Goal: Information Seeking & Learning: Learn about a topic

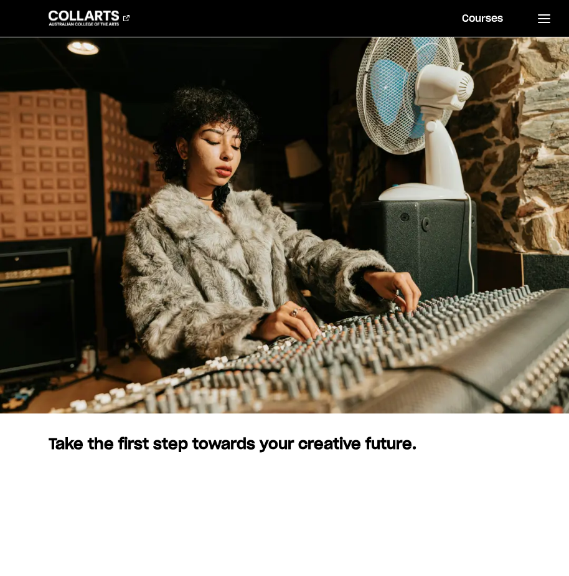
scroll to position [124, 0]
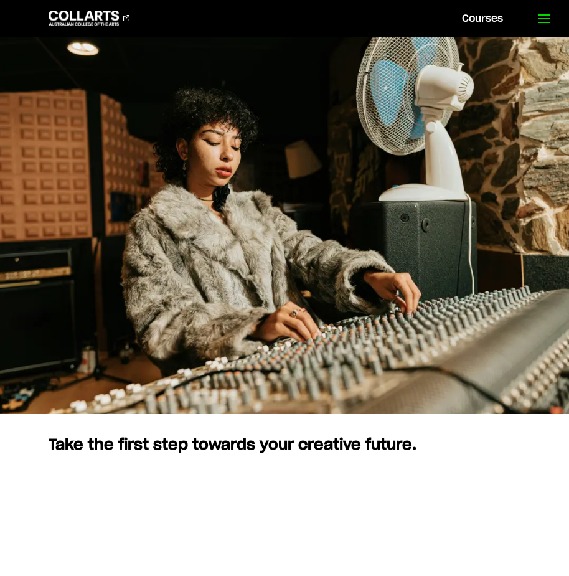
click at [541, 21] on icon at bounding box center [543, 18] width 15 height 15
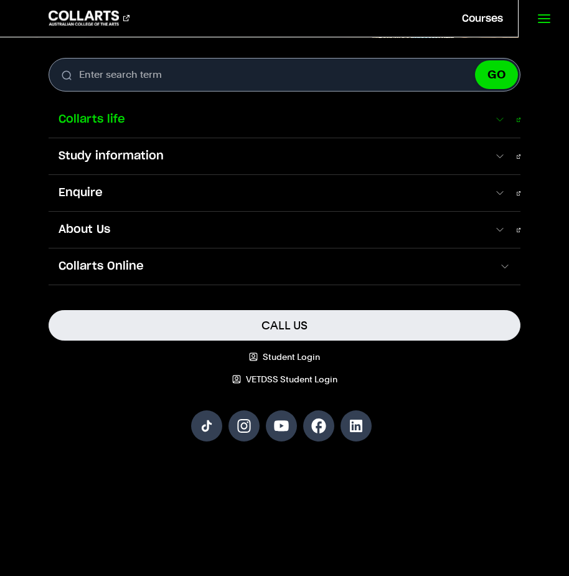
click at [156, 128] on link "Collarts life" at bounding box center [285, 119] width 472 height 36
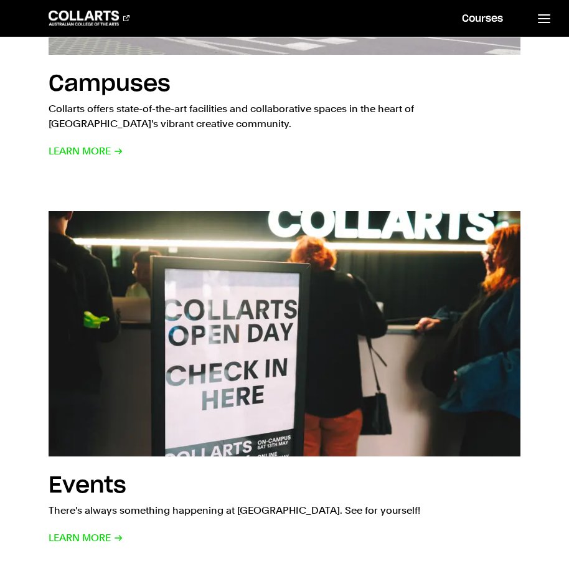
scroll to position [1058, 0]
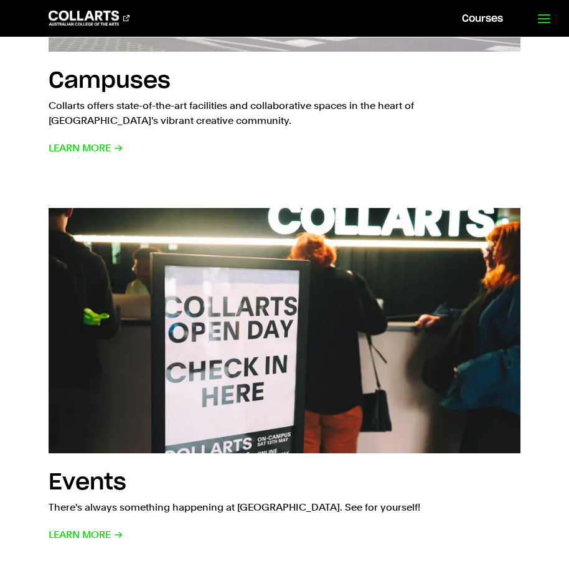
click at [537, 19] on icon at bounding box center [543, 18] width 15 height 15
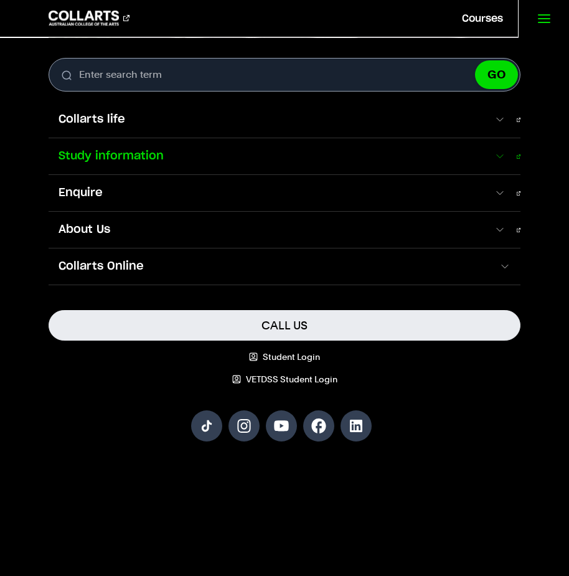
click at [127, 157] on span "Study information" at bounding box center [271, 156] width 445 height 16
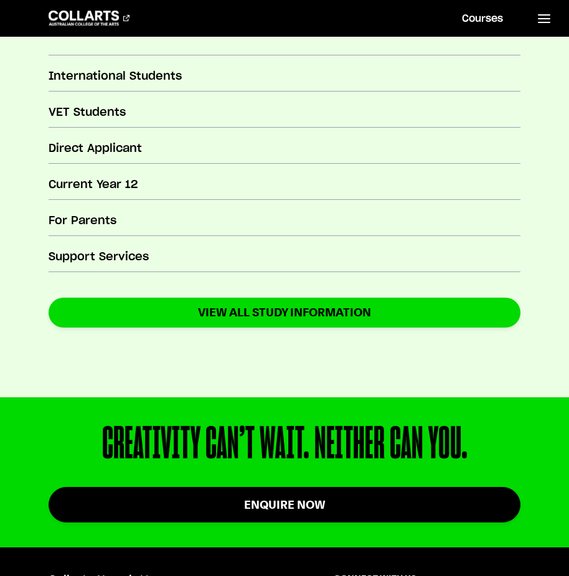
scroll to position [498, 0]
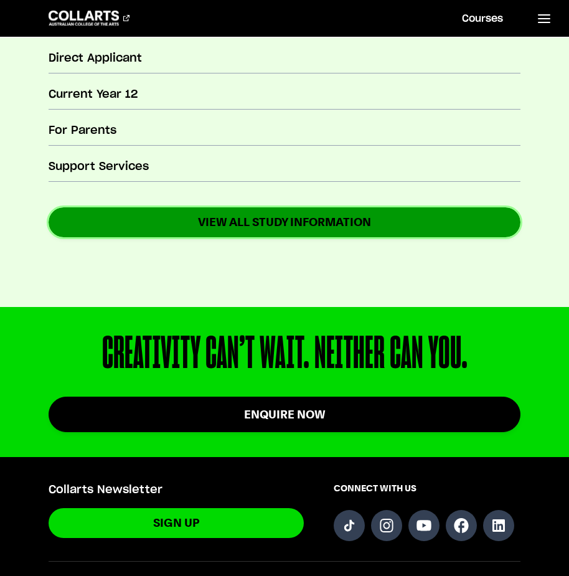
click at [298, 225] on link "VIEW ALL STUDY INFORMATION" at bounding box center [285, 221] width 472 height 29
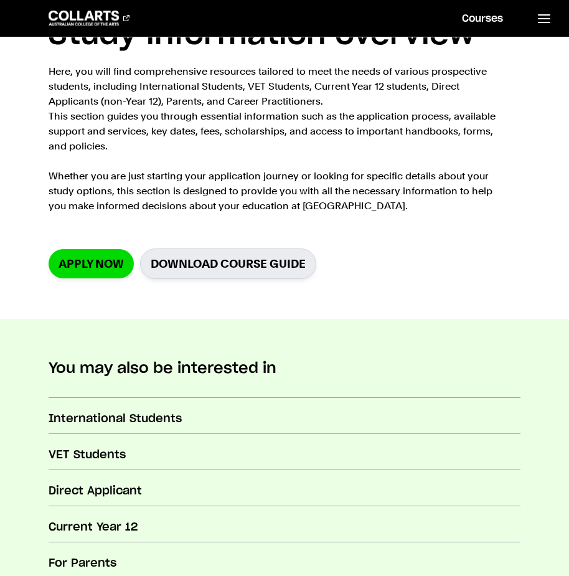
scroll to position [187, 0]
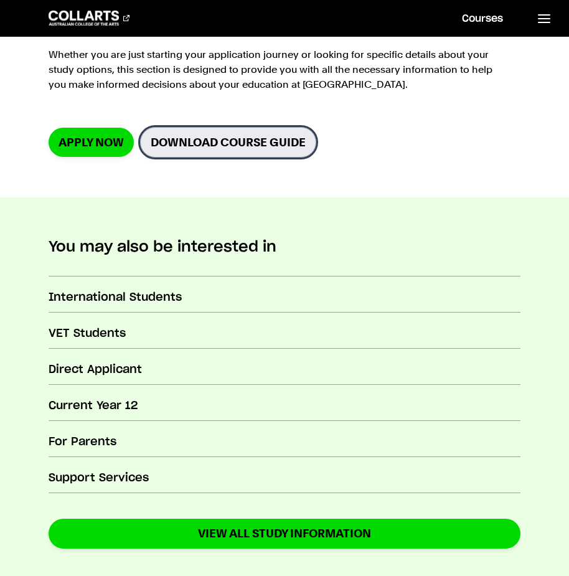
click at [255, 144] on link "Download Course Guide" at bounding box center [228, 142] width 176 height 30
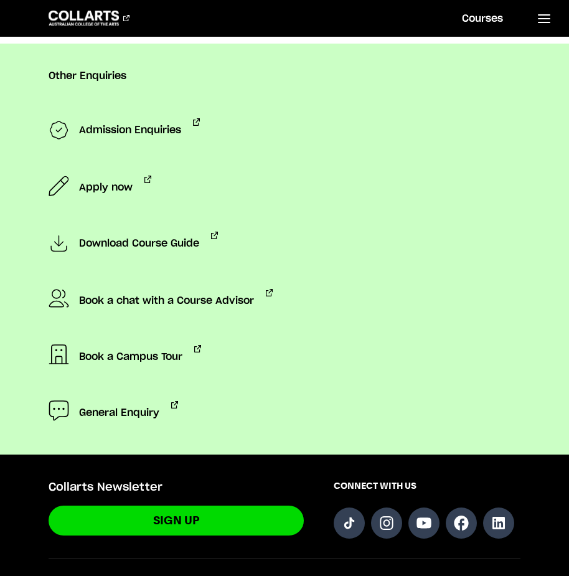
scroll to position [1245, 0]
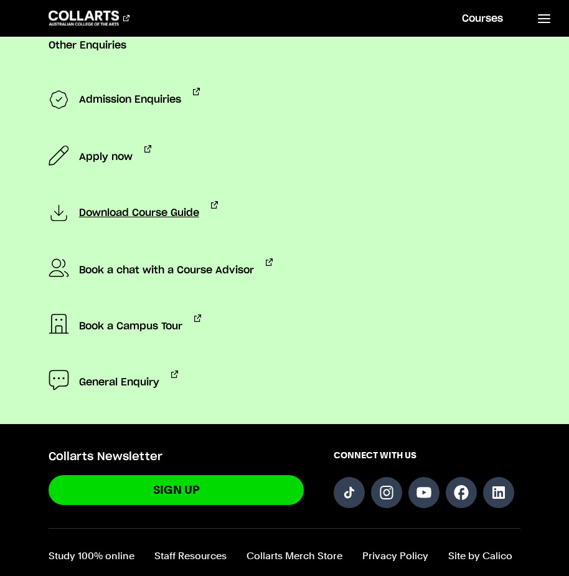
click at [172, 217] on span "Download Course Guide" at bounding box center [139, 213] width 120 height 25
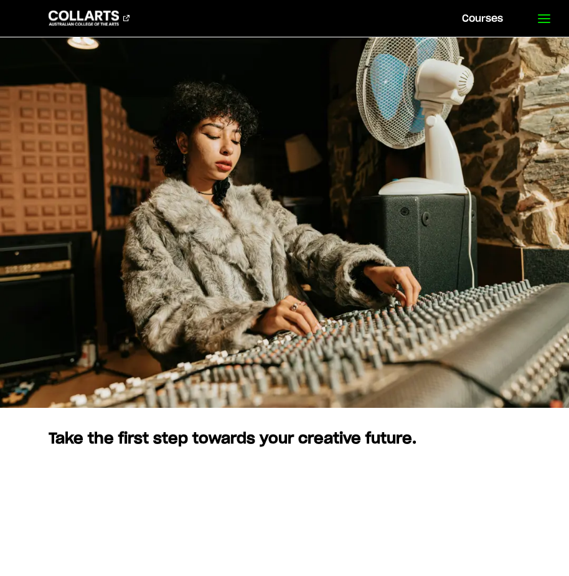
scroll to position [124, 0]
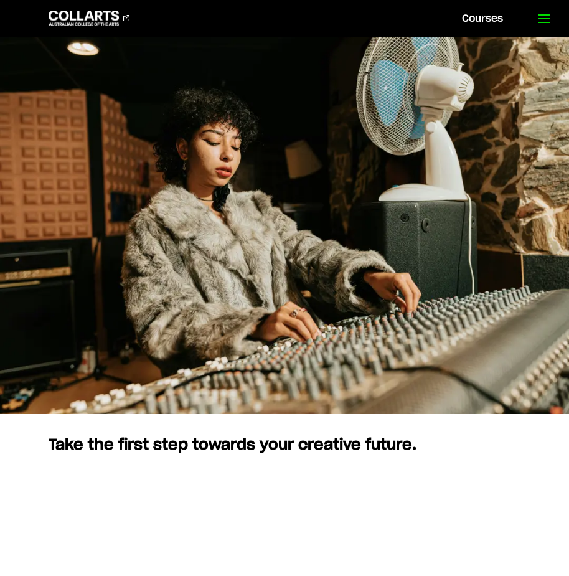
click at [541, 15] on line at bounding box center [543, 15] width 11 height 0
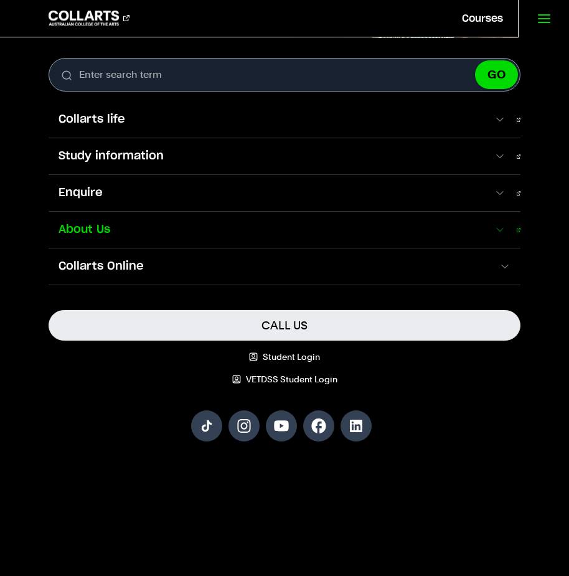
click at [507, 218] on link "About Us" at bounding box center [285, 230] width 472 height 36
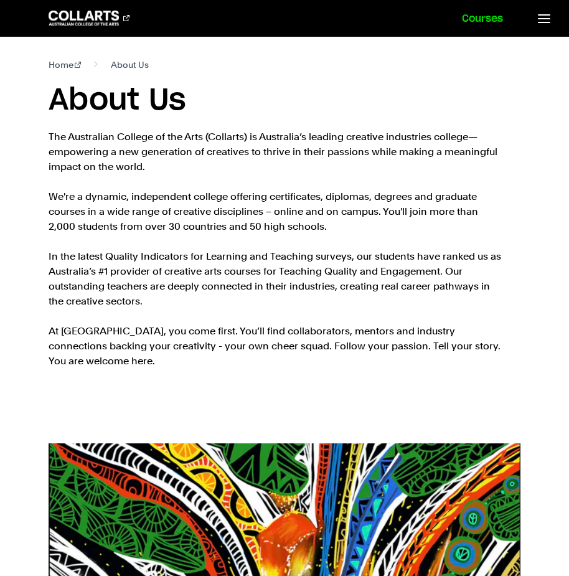
click at [474, 16] on link "Courses" at bounding box center [482, 18] width 71 height 37
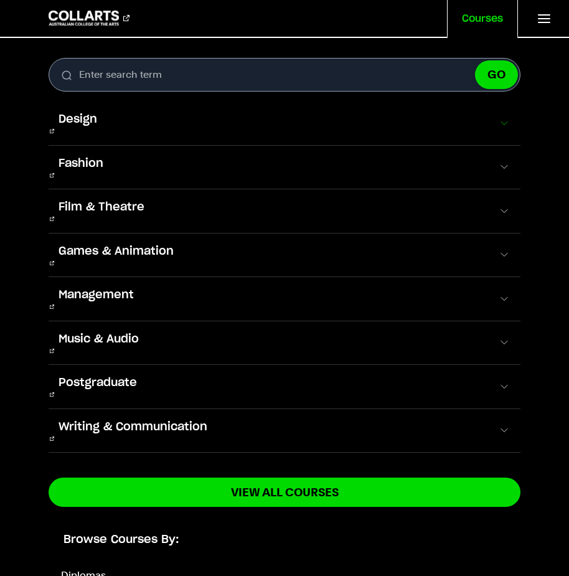
click at [500, 118] on span at bounding box center [504, 123] width 12 height 12
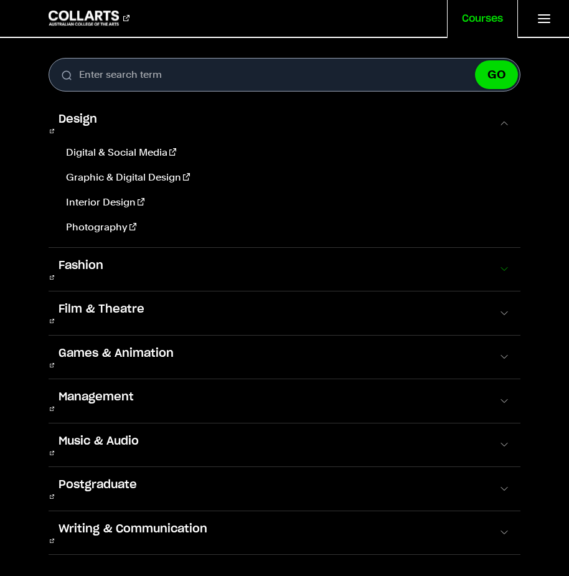
click at [498, 263] on span at bounding box center [504, 269] width 12 height 12
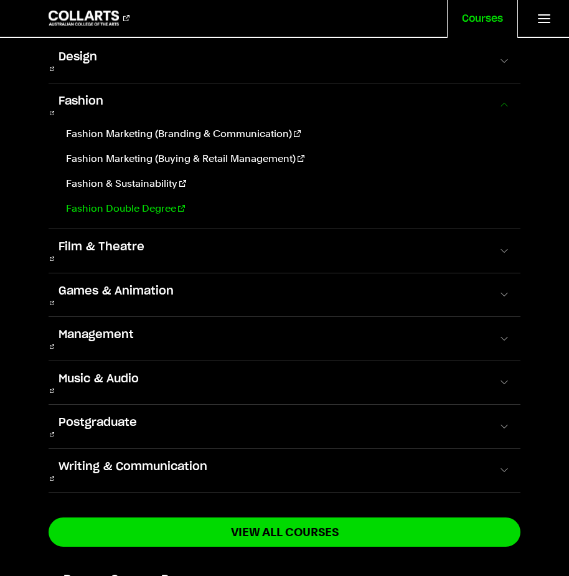
scroll to position [124, 0]
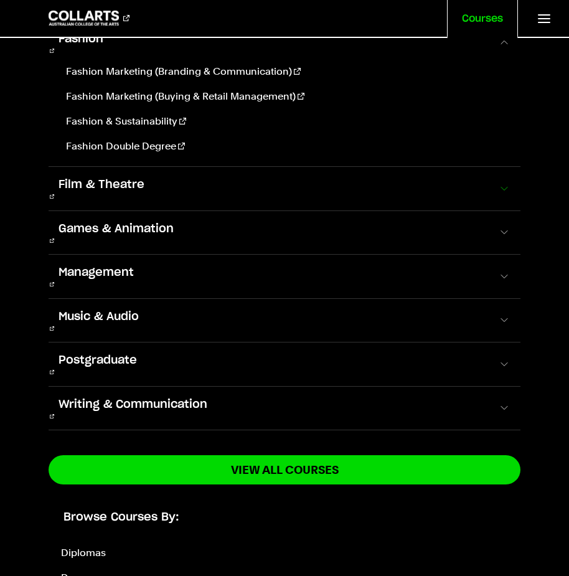
click at [499, 182] on span at bounding box center [504, 188] width 12 height 12
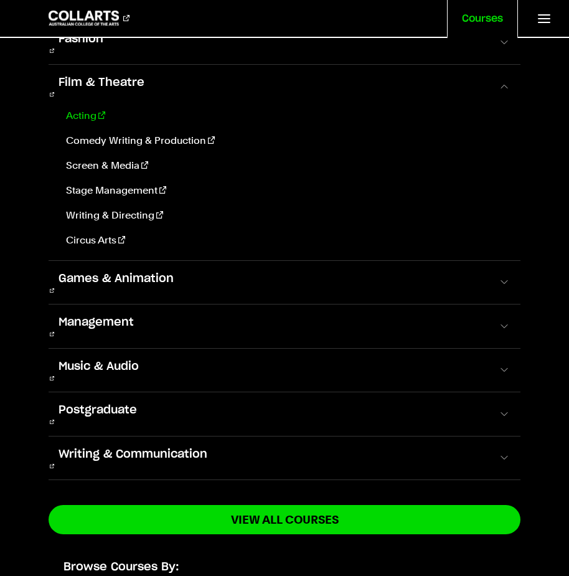
click at [85, 108] on link "Acting" at bounding box center [286, 115] width 450 height 15
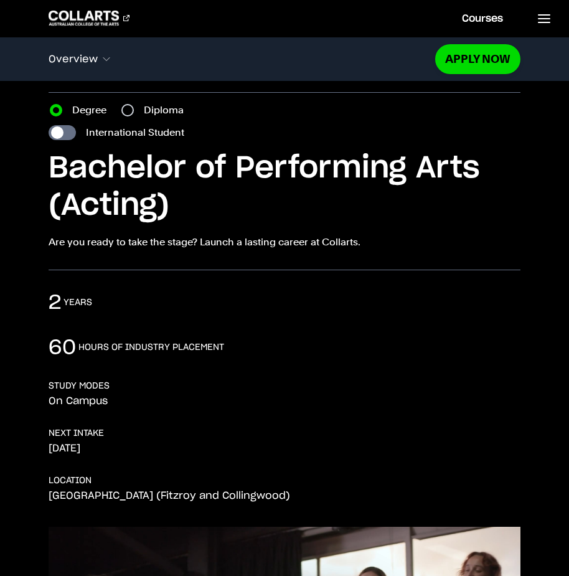
scroll to position [62, 0]
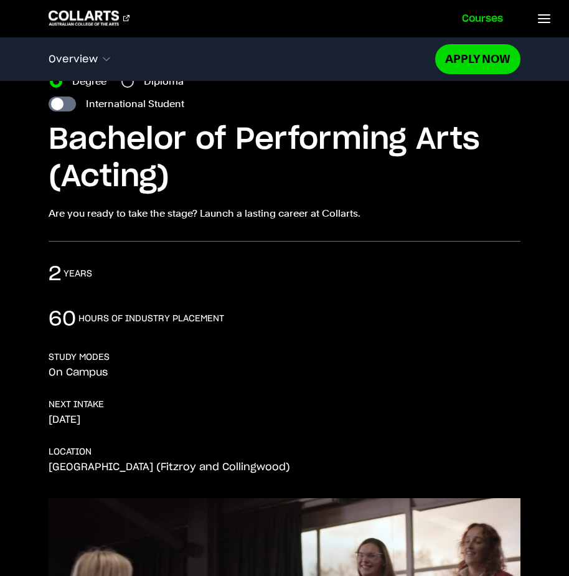
click at [490, 18] on link "Courses" at bounding box center [482, 18] width 71 height 37
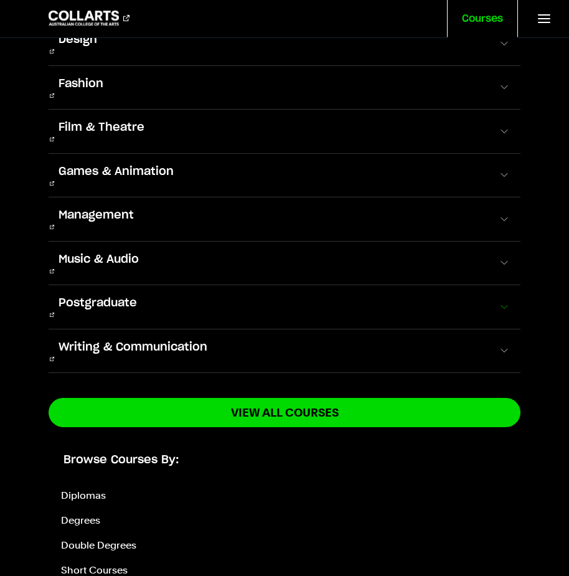
scroll to position [84, 0]
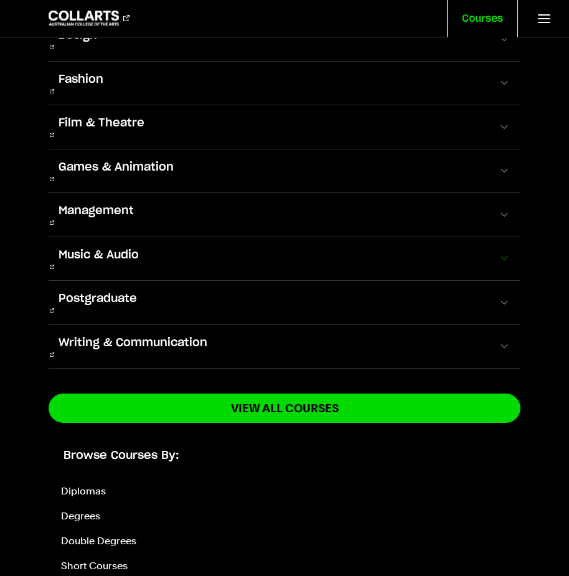
click at [499, 252] on span at bounding box center [504, 258] width 12 height 12
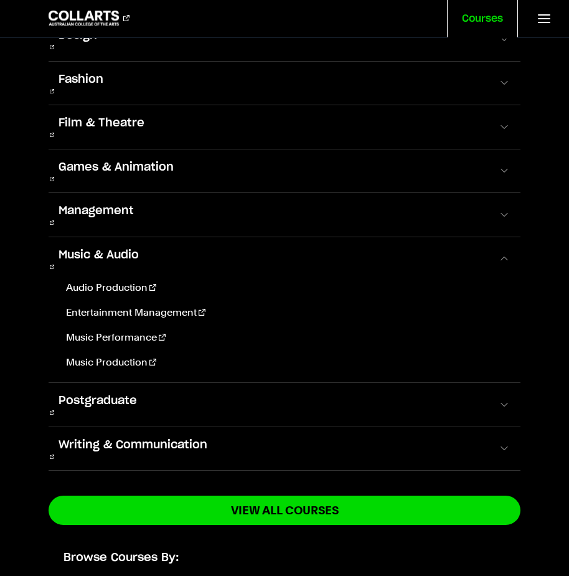
click at [185, 284] on div "Audio Production Entertainment Management Music Performance Music Production" at bounding box center [285, 325] width 472 height 90
click at [127, 330] on link "Music Performance" at bounding box center [286, 337] width 450 height 15
click at [141, 330] on link "Music Performance" at bounding box center [286, 337] width 450 height 15
click at [98, 72] on span "Fashion" at bounding box center [81, 80] width 65 height 16
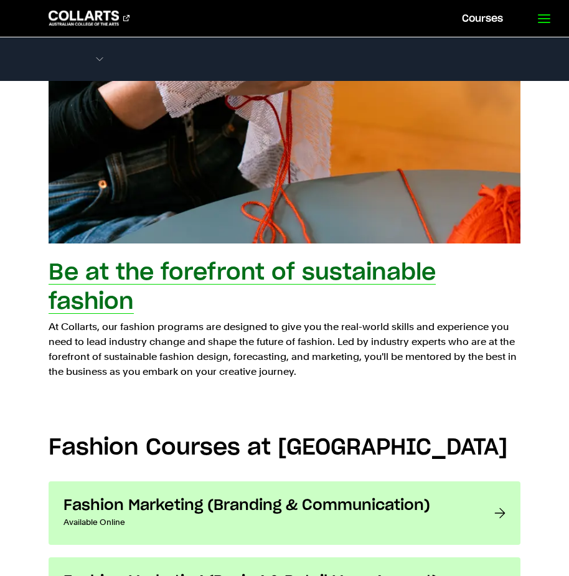
scroll to position [622, 0]
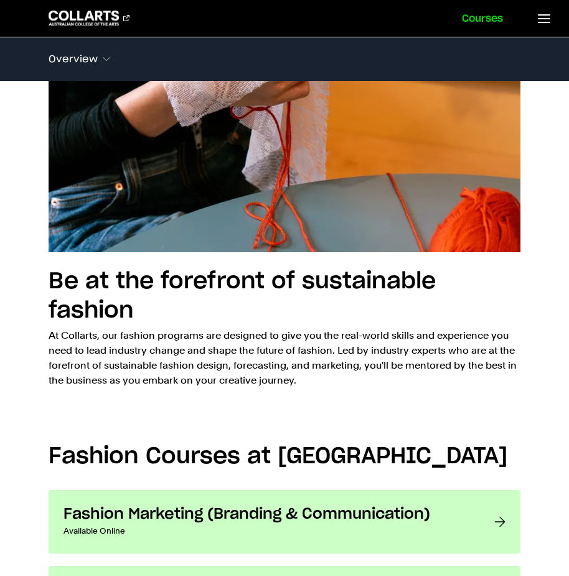
click at [484, 21] on link "Courses" at bounding box center [482, 18] width 71 height 37
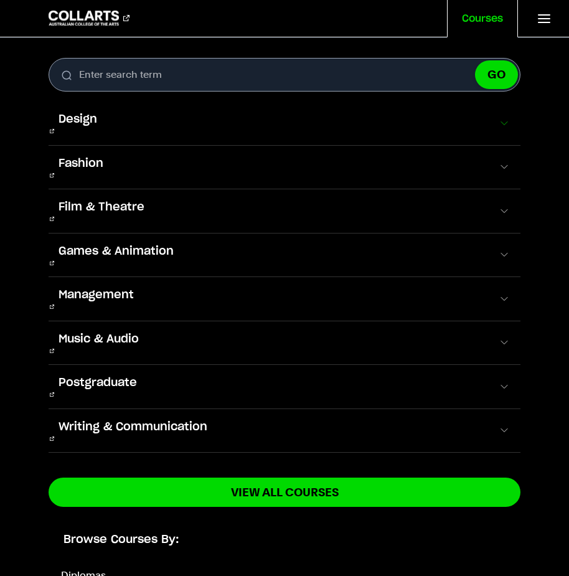
click at [498, 117] on span at bounding box center [504, 123] width 12 height 12
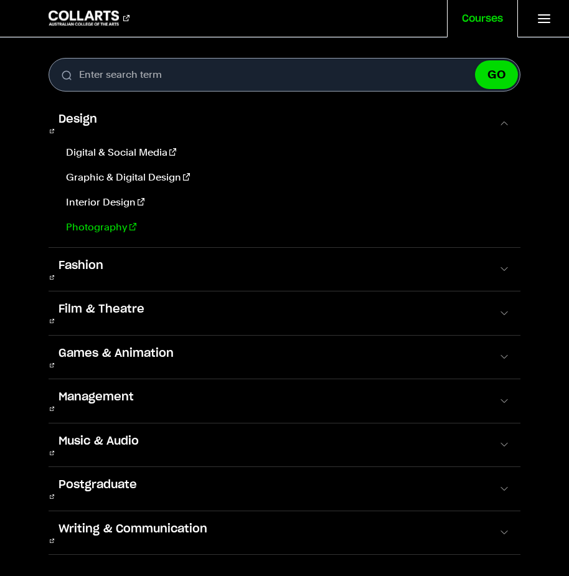
click at [120, 222] on link "Photography" at bounding box center [286, 227] width 450 height 15
click at [108, 220] on link "Photography" at bounding box center [286, 227] width 450 height 15
click at [101, 220] on link "Photography" at bounding box center [286, 227] width 450 height 15
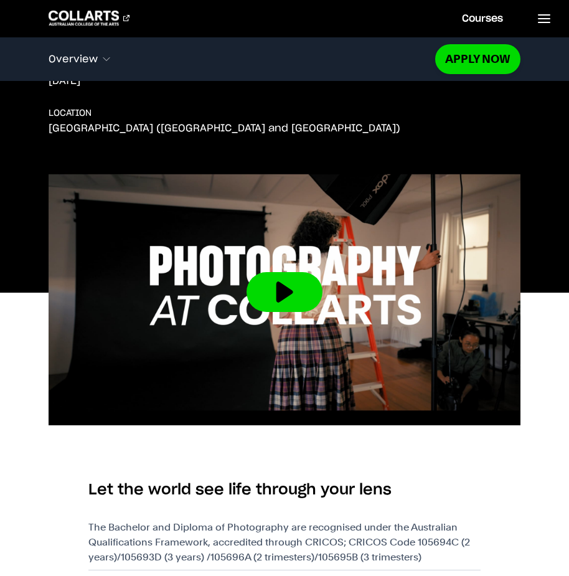
scroll to position [436, 0]
